Goal: Find specific page/section: Find specific page/section

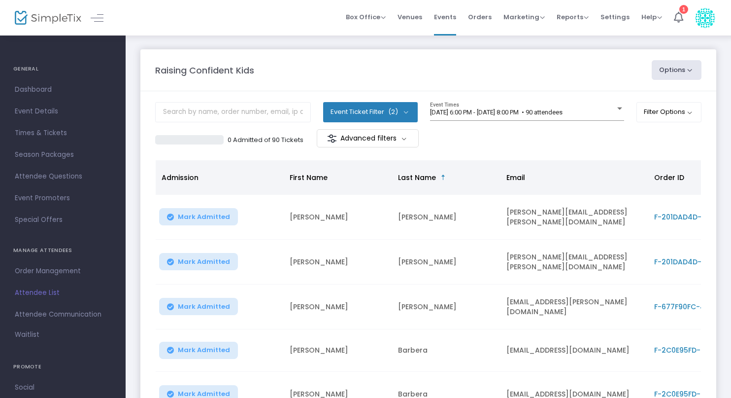
click at [44, 293] on span "Attendee List" at bounding box center [63, 292] width 96 height 13
click at [384, 114] on button "Event Ticket Filter (2)" at bounding box center [370, 112] width 95 height 20
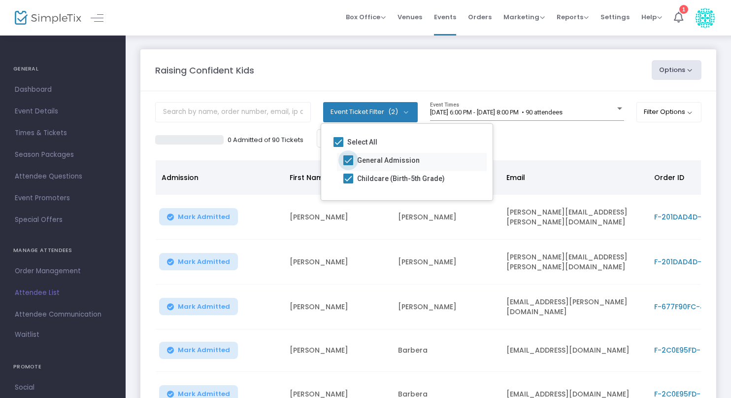
click at [345, 158] on span at bounding box center [349, 160] width 10 height 10
click at [348, 165] on input "General Admission" at bounding box center [348, 165] width 0 height 0
checkbox input "false"
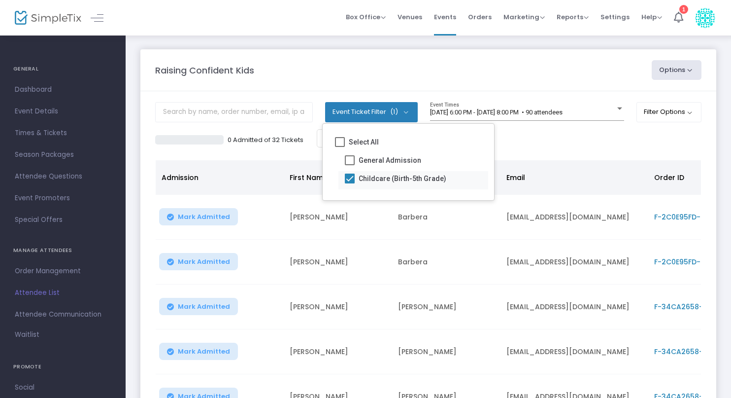
click at [347, 179] on span at bounding box center [350, 178] width 10 height 10
click at [349, 183] on input "Childcare (Birth-5th Grade)" at bounding box center [349, 183] width 0 height 0
checkbox input "false"
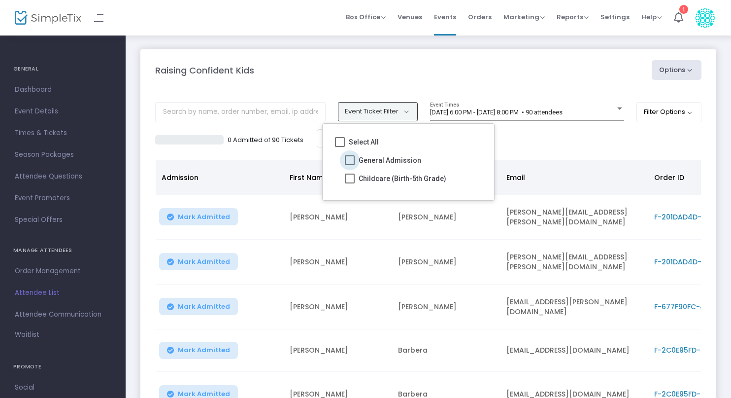
click at [350, 160] on span at bounding box center [350, 160] width 10 height 10
click at [350, 165] on input "General Admission" at bounding box center [349, 165] width 0 height 0
checkbox input "true"
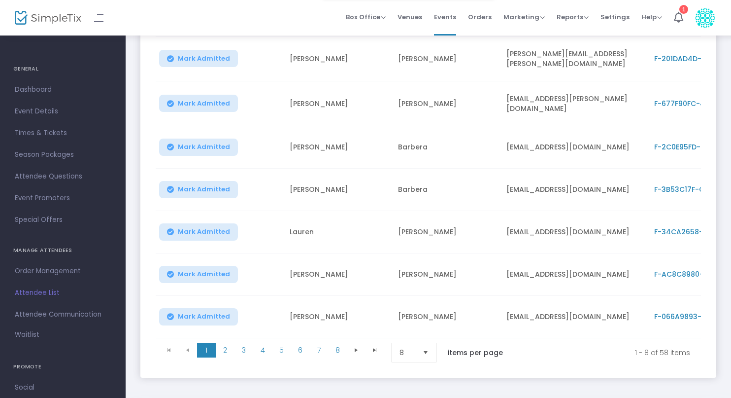
scroll to position [246, 0]
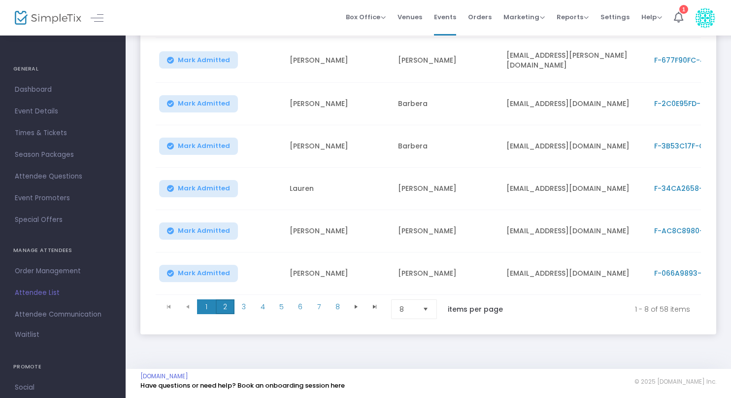
click at [224, 299] on span "2" at bounding box center [225, 306] width 19 height 15
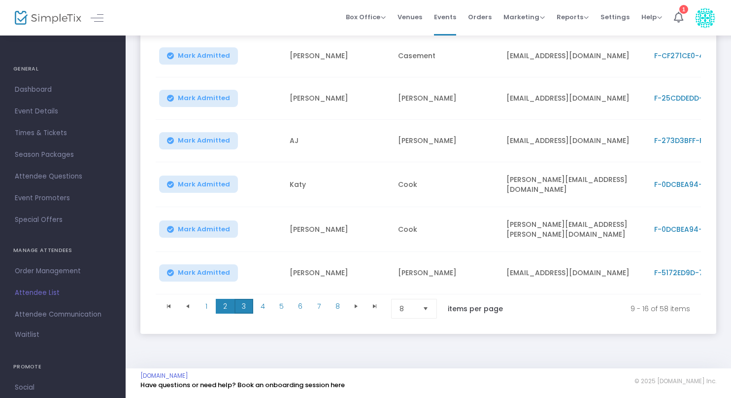
click at [250, 304] on span "3" at bounding box center [244, 306] width 19 height 15
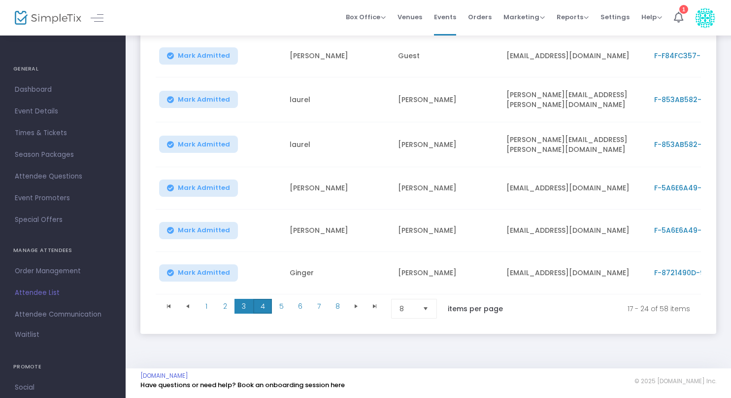
click at [263, 301] on span "4" at bounding box center [262, 306] width 19 height 15
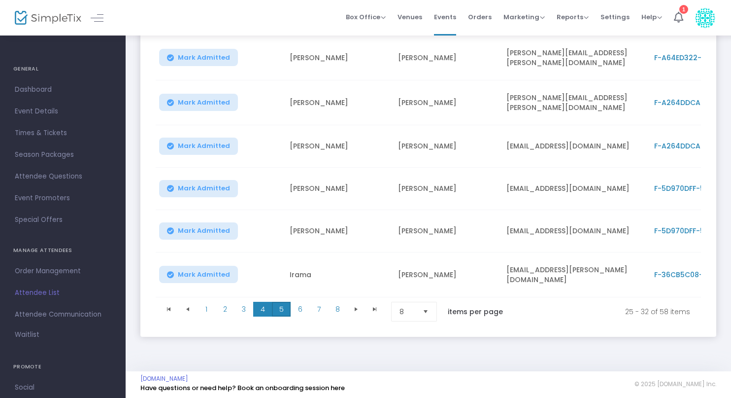
click at [284, 304] on span "5" at bounding box center [281, 309] width 19 height 15
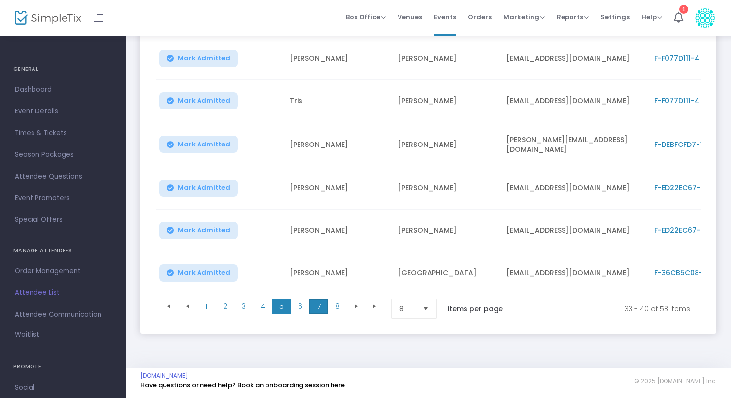
click at [320, 299] on span "7" at bounding box center [319, 306] width 19 height 15
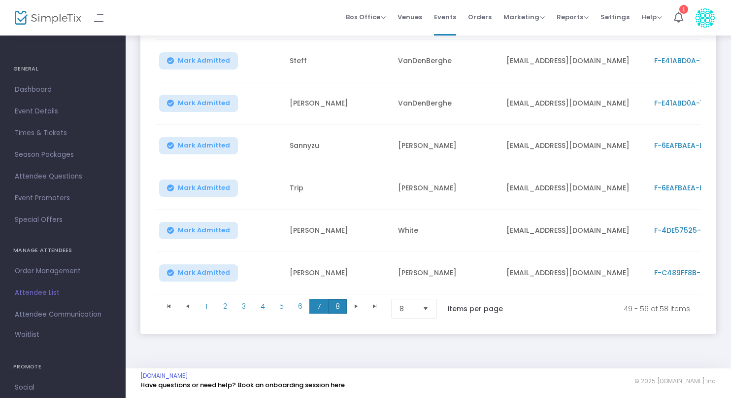
click at [336, 302] on span "8" at bounding box center [337, 306] width 19 height 15
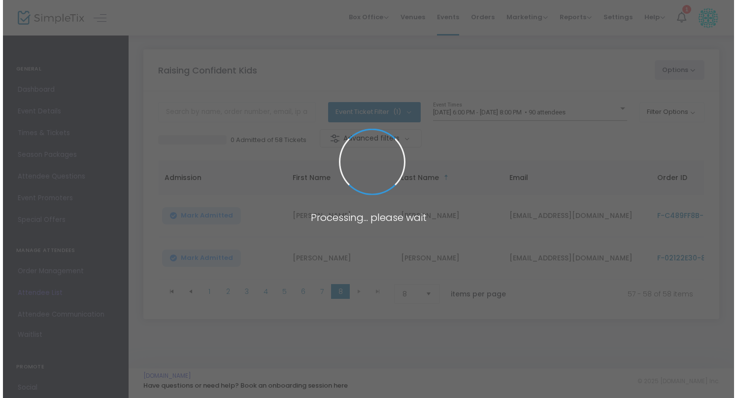
scroll to position [0, 0]
